Goal: Information Seeking & Learning: Check status

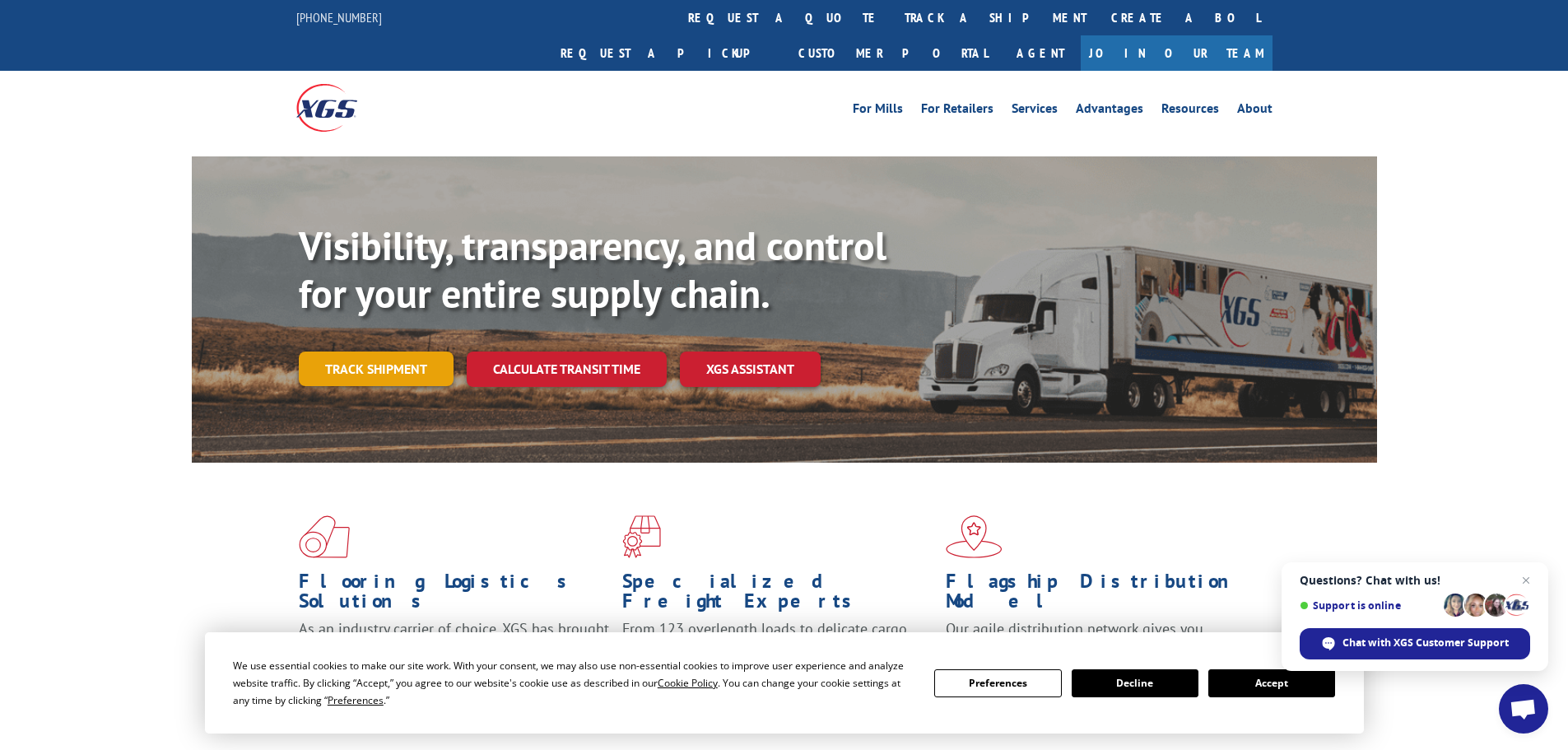
click at [315, 352] on link "Track shipment" at bounding box center [376, 369] width 155 height 35
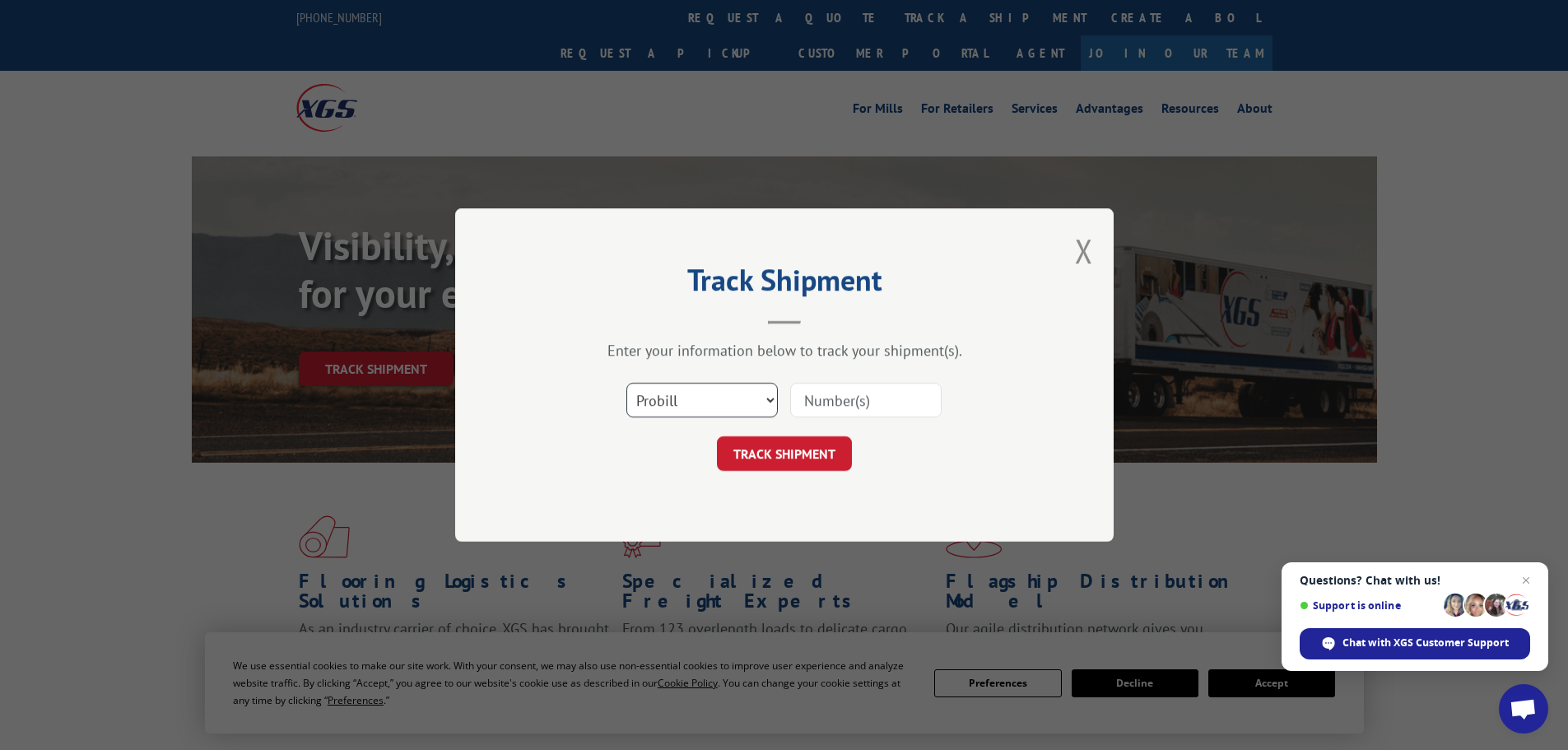
drag, startPoint x: 672, startPoint y: 403, endPoint x: 671, endPoint y: 416, distance: 13.0
click at [672, 403] on select "Select category... Probill BOL PO" at bounding box center [702, 400] width 152 height 35
select select "po"
click at [627, 382] on select "Select category... Probill BOL PO" at bounding box center [702, 400] width 152 height 35
paste input "59508793"
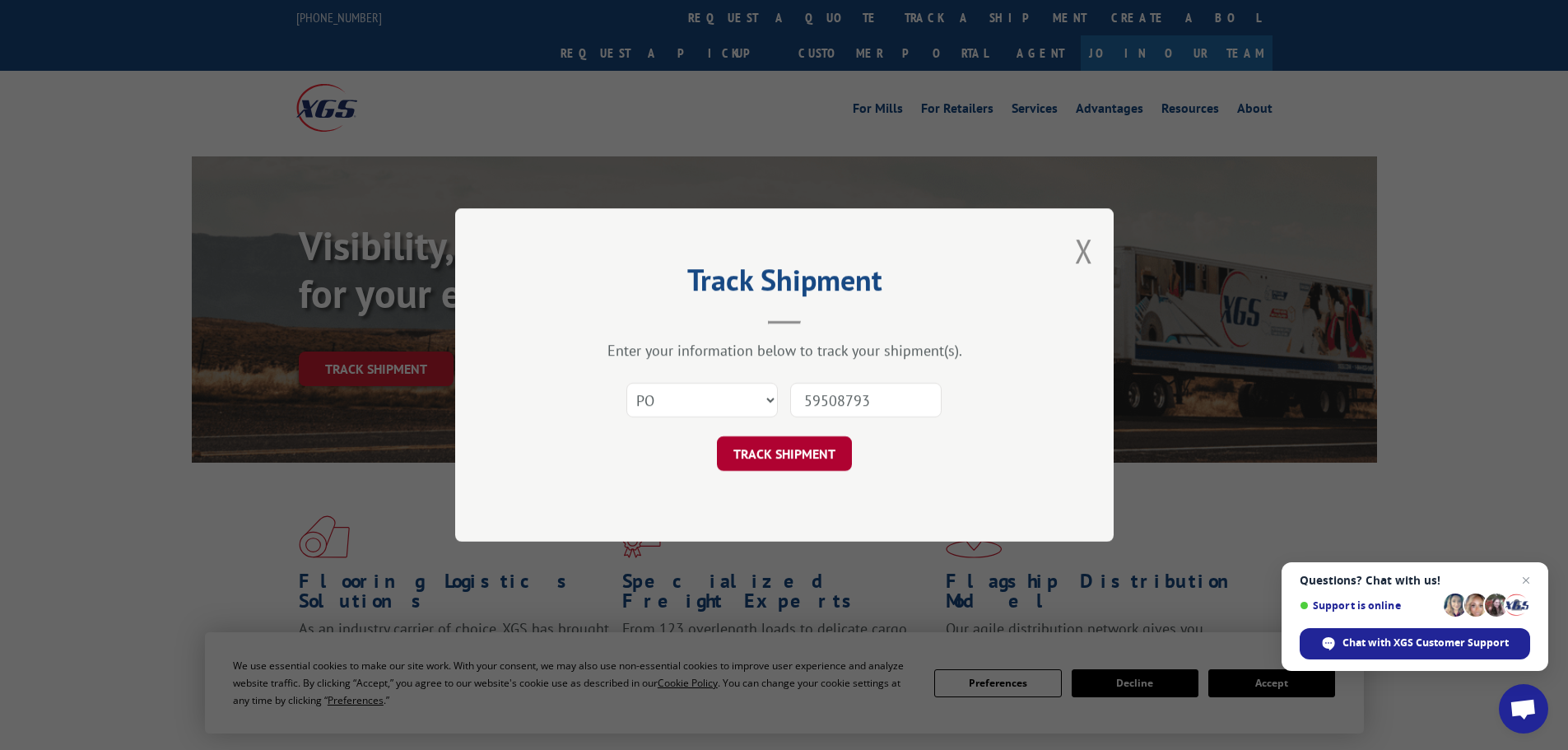
type input "59508793"
click at [802, 447] on button "TRACK SHIPMENT" at bounding box center [784, 454] width 135 height 35
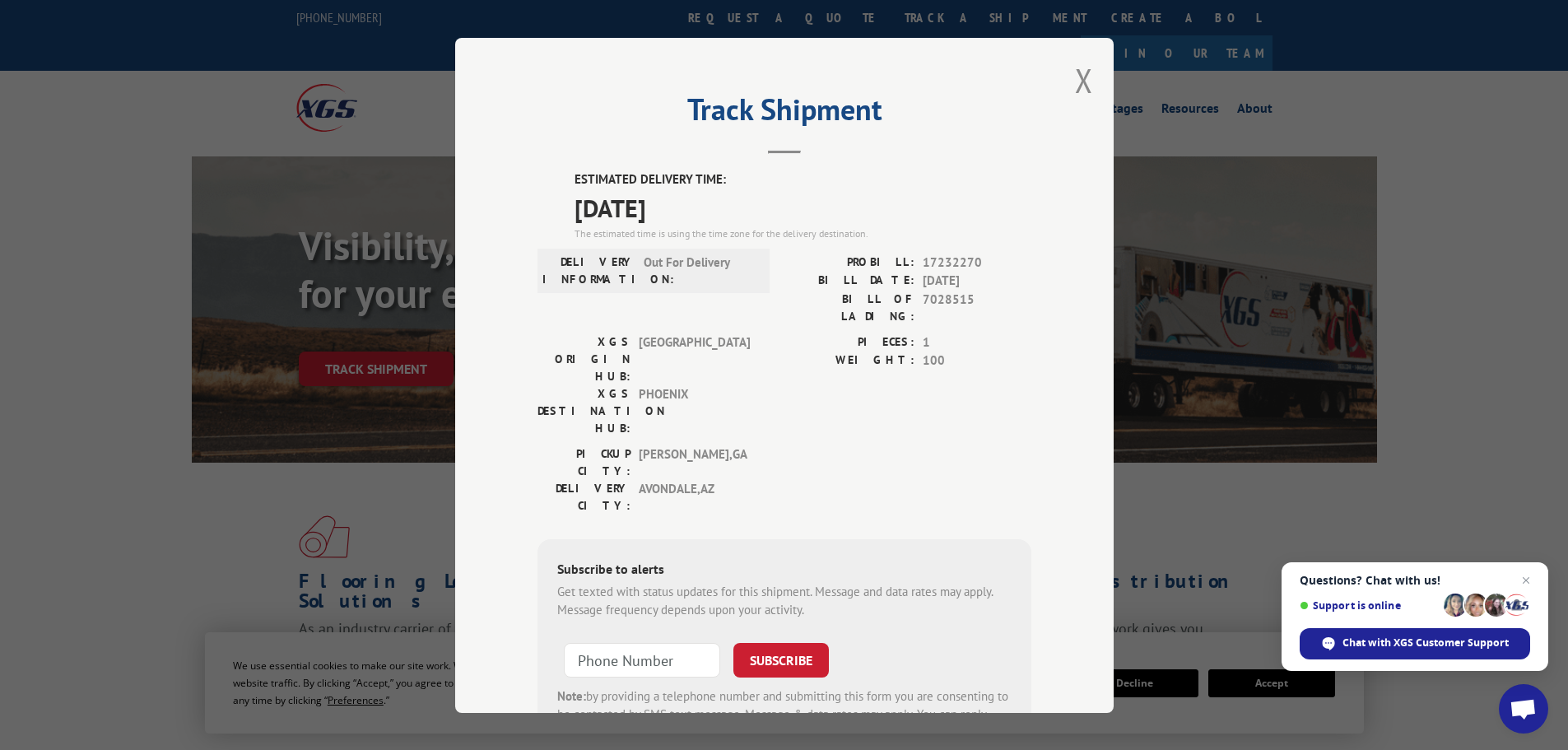
click at [1067, 82] on div "Track Shipment ESTIMATED DELIVERY TIME: [DATE] The estimated time is using the …" at bounding box center [785, 375] width 659 height 675
click at [1095, 78] on div "Track Shipment ESTIMATED DELIVERY TIME: [DATE] The estimated time is using the …" at bounding box center [785, 375] width 659 height 675
click at [1082, 76] on button "Close modal" at bounding box center [1085, 80] width 18 height 44
